Goal: Task Accomplishment & Management: Use online tool/utility

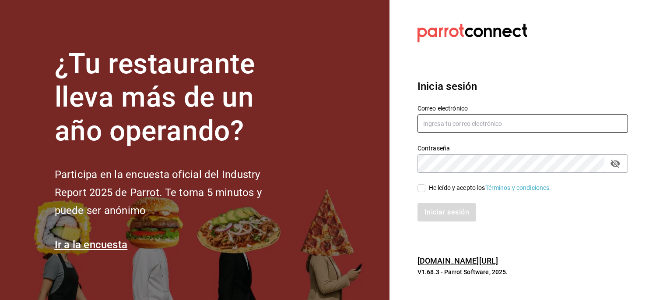
type input "[EMAIL_ADDRESS][PERSON_NAME][DOMAIN_NAME]"
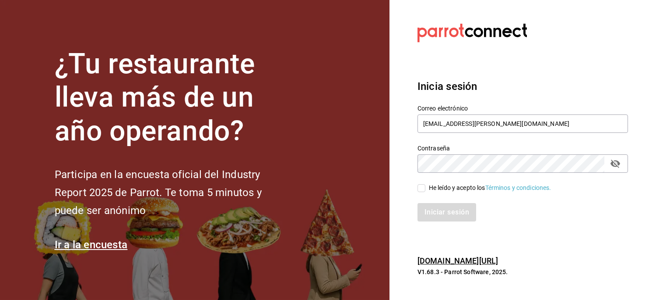
click at [461, 187] on div "He leído y acepto los Términos y condiciones." at bounding box center [490, 187] width 123 height 9
click at [426, 187] on input "He leído y acepto los Términos y condiciones." at bounding box center [422, 188] width 8 height 8
checkbox input "true"
click at [418, 203] on button "Iniciar sesión" at bounding box center [447, 212] width 59 height 18
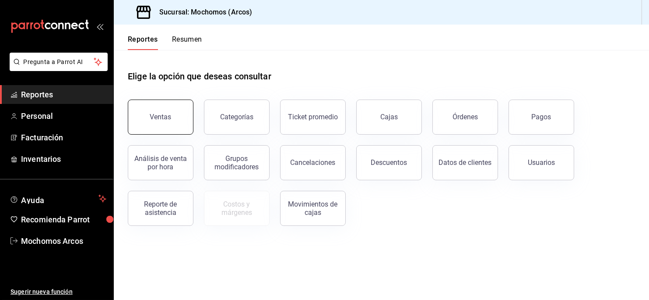
click at [178, 119] on button "Ventas" at bounding box center [161, 116] width 66 height 35
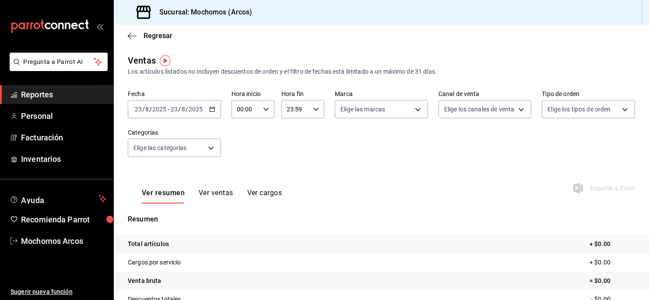
click at [210, 110] on icon "button" at bounding box center [212, 109] width 6 height 6
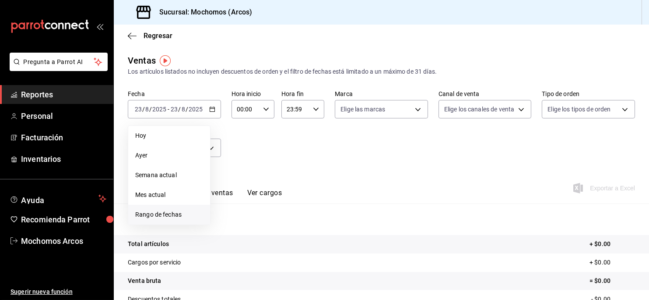
click at [141, 216] on span "Rango de fechas" at bounding box center [169, 214] width 68 height 9
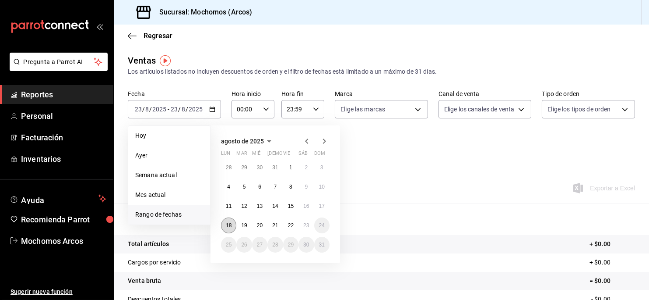
click at [232, 226] on abbr "18" at bounding box center [229, 225] width 6 height 6
click at [307, 226] on abbr "23" at bounding box center [306, 225] width 6 height 6
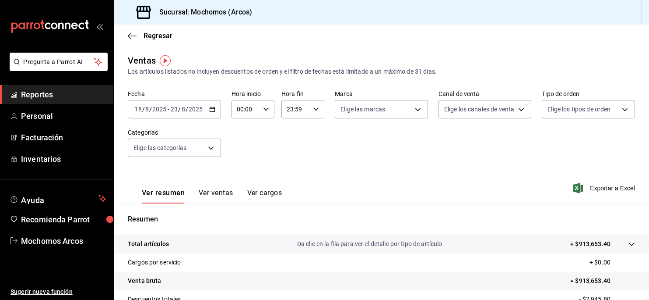
click at [173, 110] on input "23" at bounding box center [174, 109] width 8 height 7
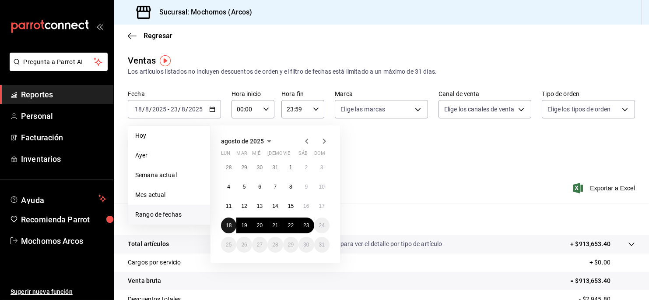
click at [226, 226] on abbr "18" at bounding box center [229, 225] width 6 height 6
click at [290, 229] on button "22" at bounding box center [290, 225] width 15 height 16
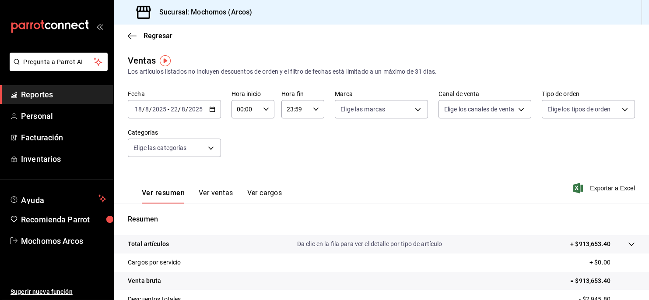
click at [264, 109] on icon "button" at bounding box center [266, 109] width 6 height 6
click at [207, 108] on div at bounding box center [324, 150] width 649 height 300
click at [207, 108] on div "2025-08-18 18 / 8 / 2025 - 2025-08-22 22 / 8 / 2025" at bounding box center [174, 109] width 93 height 18
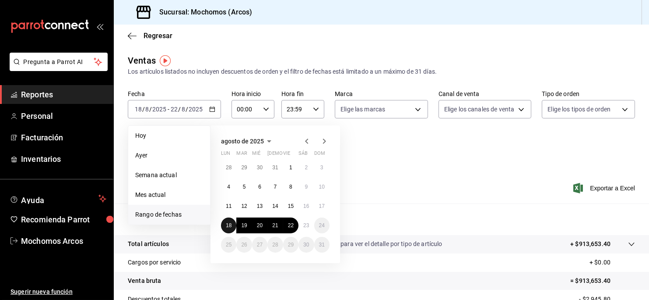
click at [229, 221] on button "18" at bounding box center [228, 225] width 15 height 16
click at [307, 226] on abbr "23" at bounding box center [306, 225] width 6 height 6
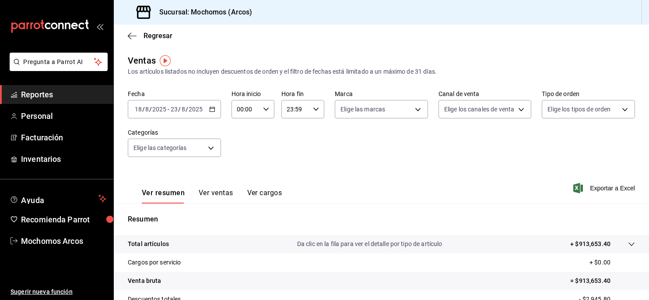
click at [268, 111] on div "00:00 Hora inicio" at bounding box center [253, 109] width 43 height 18
click at [243, 155] on span "01" at bounding box center [240, 152] width 7 height 7
type input "01:00"
click at [244, 145] on button "05" at bounding box center [241, 146] width 18 height 18
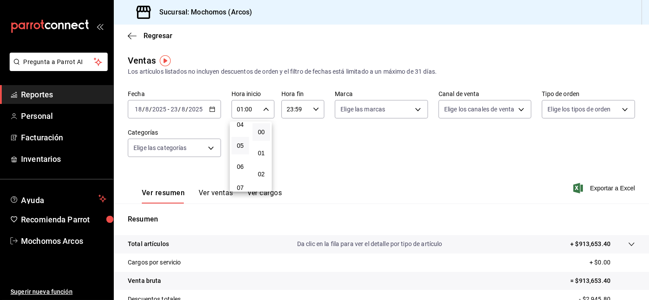
type input "05:00"
click at [316, 108] on div at bounding box center [324, 150] width 649 height 300
click at [316, 108] on div "23:59 Hora fin" at bounding box center [303, 109] width 43 height 18
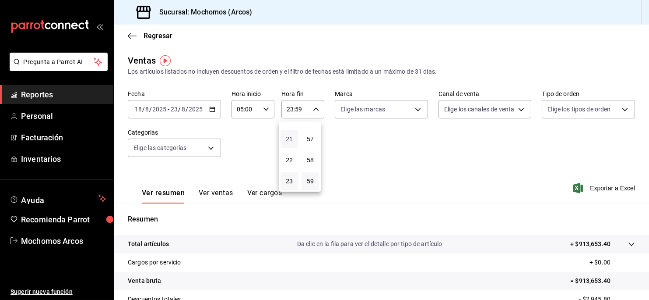
click at [291, 137] on span "21" at bounding box center [289, 138] width 7 height 7
type input "21:59"
click at [290, 127] on span "01" at bounding box center [289, 130] width 7 height 7
click at [311, 135] on span "57" at bounding box center [310, 138] width 7 height 7
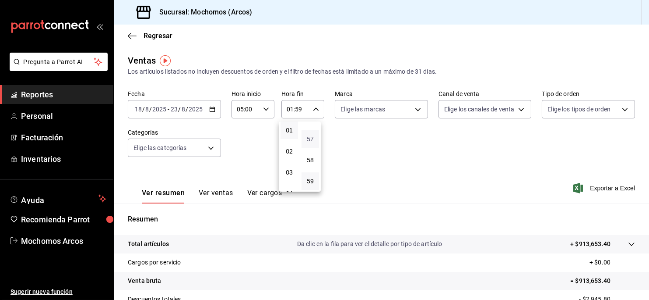
type input "01:57"
click at [311, 134] on span "00" at bounding box center [310, 131] width 7 height 7
type input "01:00"
click at [414, 108] on div at bounding box center [324, 150] width 649 height 300
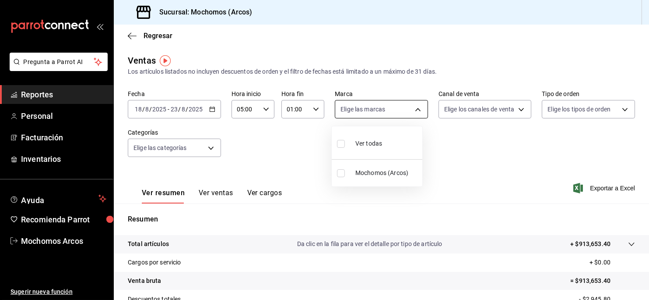
click at [413, 108] on body "Pregunta a Parrot AI Reportes Personal Facturación Inventarios Ayuda Recomienda…" at bounding box center [324, 150] width 649 height 300
click at [396, 137] on li "Ver todas" at bounding box center [377, 143] width 91 height 26
type input "dd36a3dd-8c35-4563-bc3a-0ae6137ce787"
checkbox input "true"
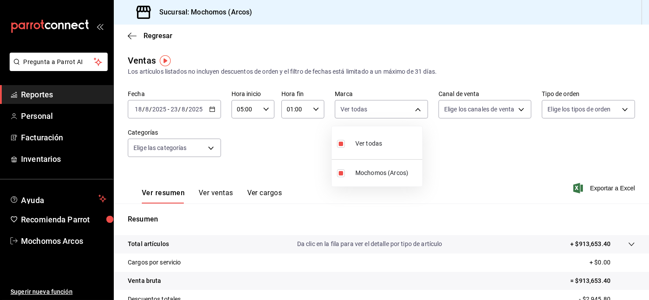
click at [519, 106] on div at bounding box center [324, 150] width 649 height 300
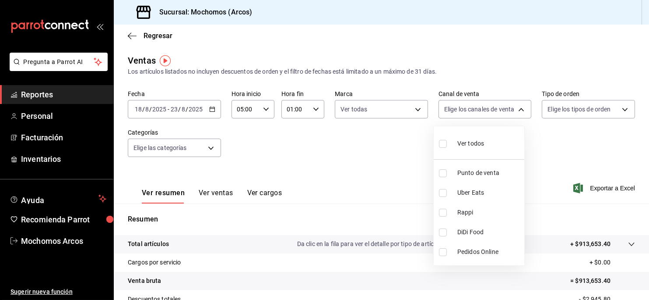
click at [519, 106] on body "Pregunta a Parrot AI Reportes Personal Facturación Inventarios Ayuda Recomienda…" at bounding box center [324, 150] width 649 height 300
click at [486, 138] on li "Ver todos" at bounding box center [479, 143] width 91 height 26
type input "PARROT,UBER_EATS,RAPPI,DIDI_FOOD,ONLINE"
checkbox input "true"
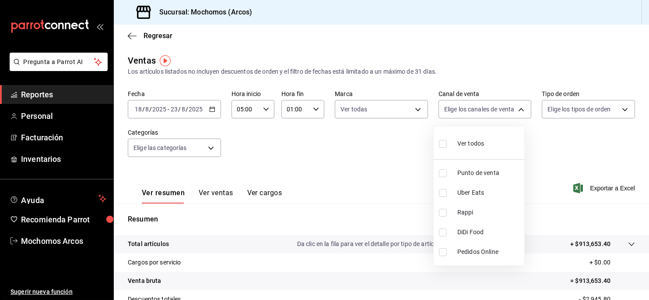
checkbox input "true"
click at [616, 109] on div at bounding box center [324, 150] width 649 height 300
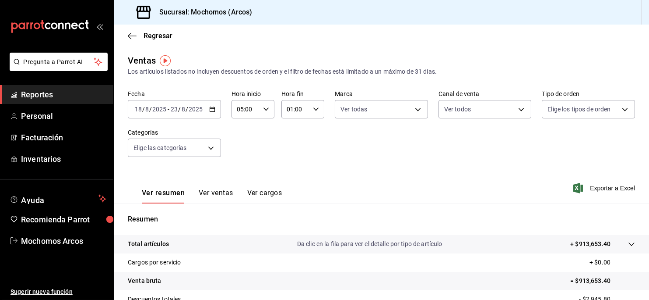
click at [616, 109] on div "Ver todos Punto de venta Uber Eats Rappi DiDi Food Pedidos Online" at bounding box center [324, 150] width 649 height 300
click at [616, 109] on body "Pregunta a Parrot AI Reportes Personal Facturación Inventarios Ayuda Recomienda…" at bounding box center [324, 150] width 649 height 300
click at [589, 138] on li "Ver todos" at bounding box center [581, 143] width 91 height 26
type input "c6b8ee8d-4955-4723-bae1-372b147e207b,27be71f3-ce18-4cfa-bd3b-e966efc6a73f,EXTER…"
checkbox input "true"
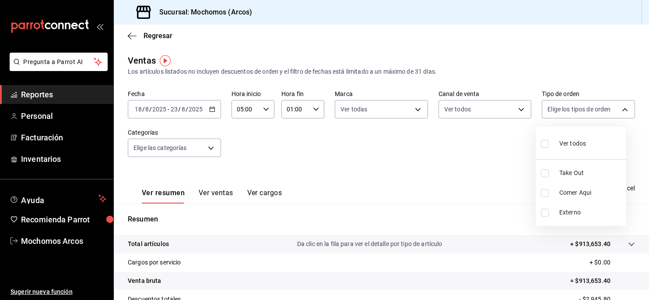
checkbox input "true"
click at [209, 147] on div at bounding box center [324, 150] width 649 height 300
click at [209, 147] on body "Pregunta a Parrot AI Reportes Personal Facturación Inventarios Ayuda Recomienda…" at bounding box center [324, 150] width 649 height 300
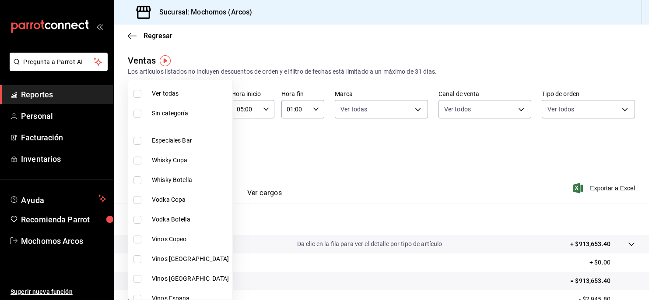
click at [193, 101] on li "Ver todas" at bounding box center [180, 94] width 104 height 20
type input "7597c5c0-c189-439a-a9b1-46cc8ee7ac78,78dcea9d-0226-4a72-8dbe-4ec0b47d6941,3e6ec…"
checkbox input "true"
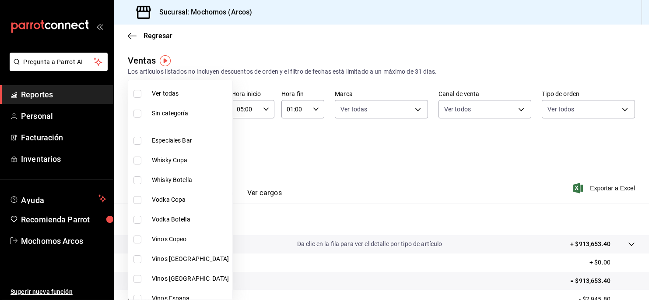
checkbox input "true"
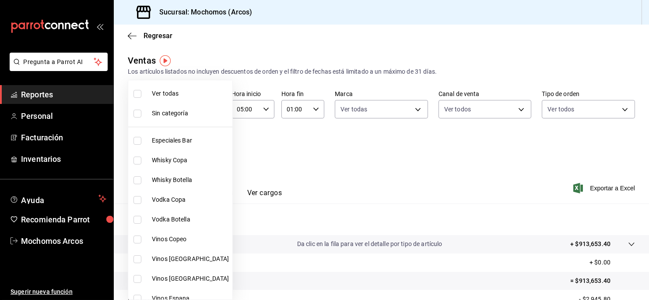
checkbox input "true"
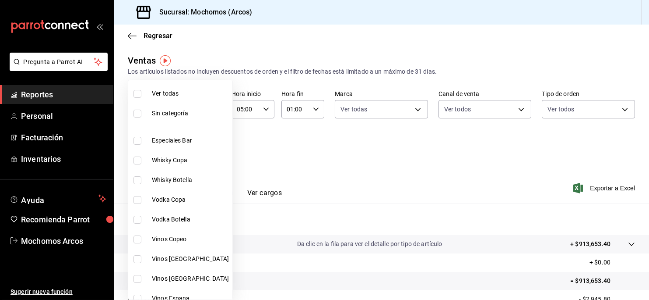
checkbox input "true"
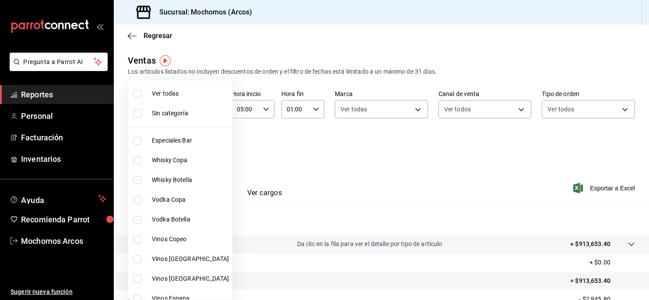
checkbox input "true"
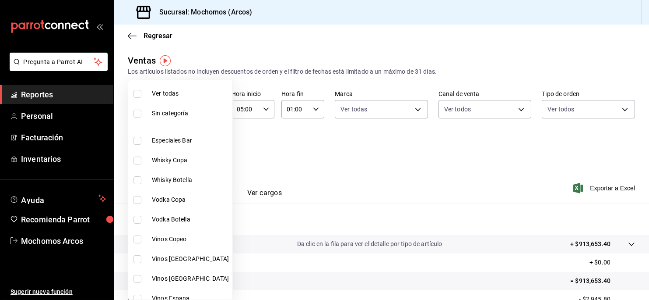
checkbox input "true"
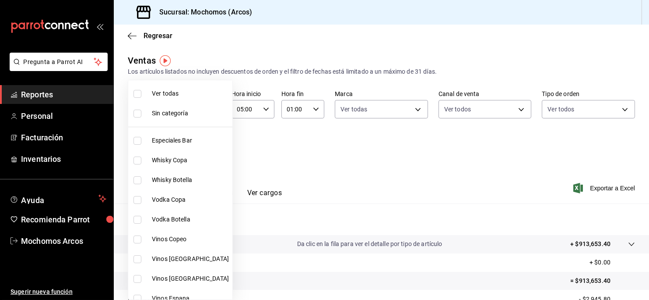
checkbox input "true"
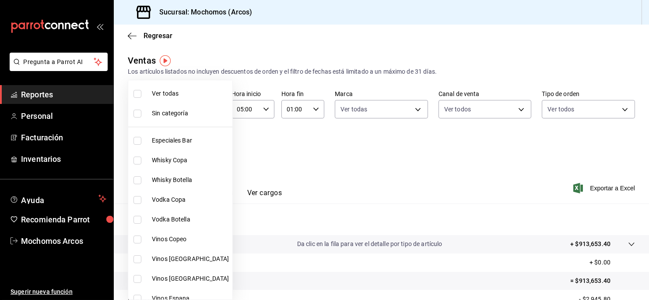
checkbox input "true"
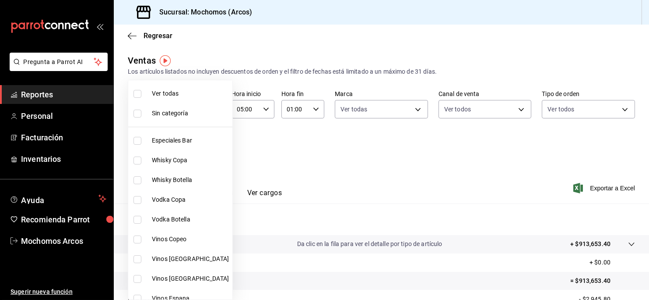
checkbox input "true"
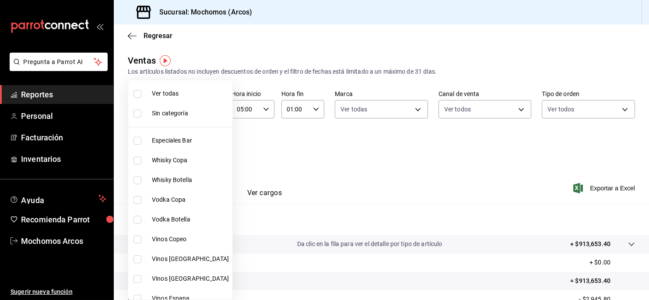
checkbox input "true"
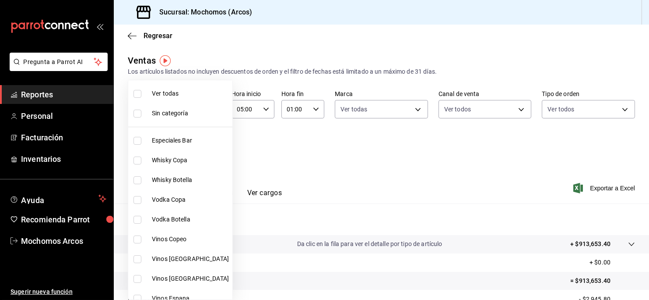
checkbox input "true"
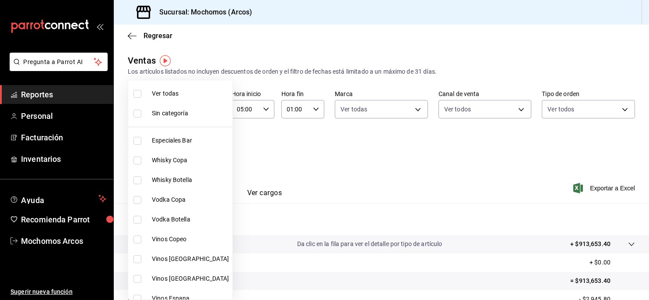
checkbox input "true"
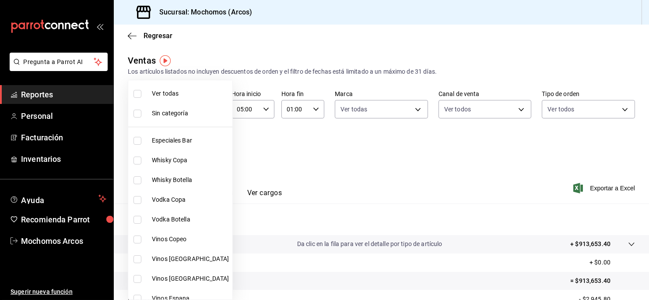
checkbox input "true"
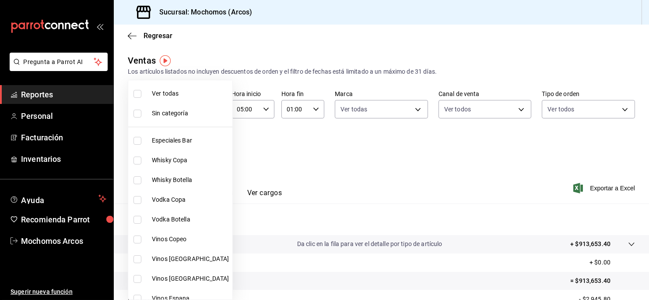
checkbox input "true"
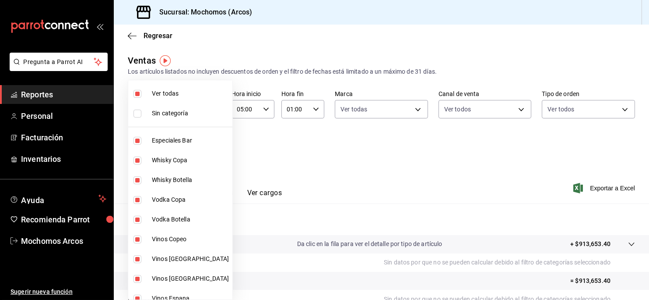
click at [615, 191] on div at bounding box center [324, 150] width 649 height 300
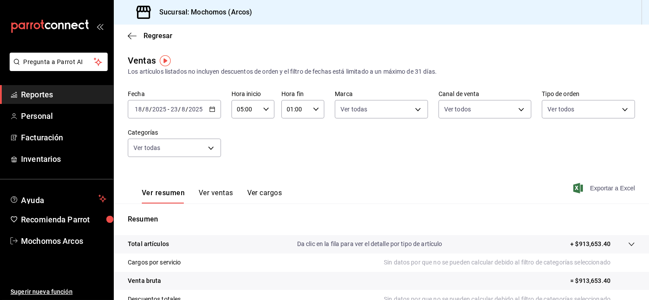
click at [613, 183] on span "Exportar a Excel" at bounding box center [605, 188] width 60 height 11
